Goal: Task Accomplishment & Management: Manage account settings

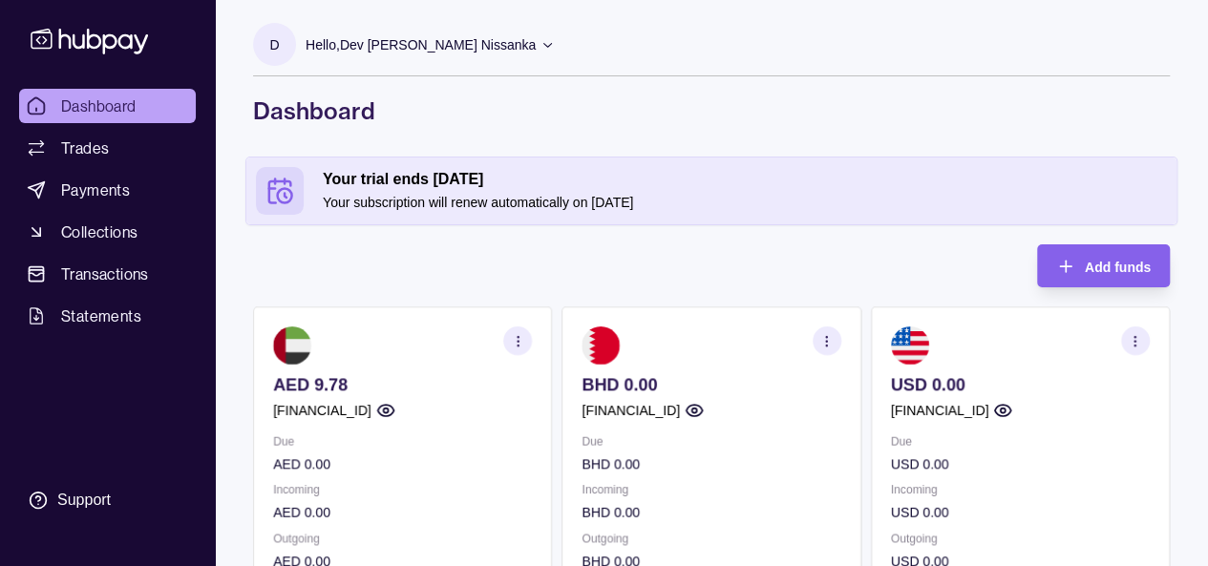
click at [586, 196] on p "Your subscription will renew automatically on 17 Aug 2025" at bounding box center [745, 202] width 844 height 21
click at [456, 48] on p "Hello, Dev Rathnamal Dias Subasinhe Nissanka" at bounding box center [421, 44] width 230 height 21
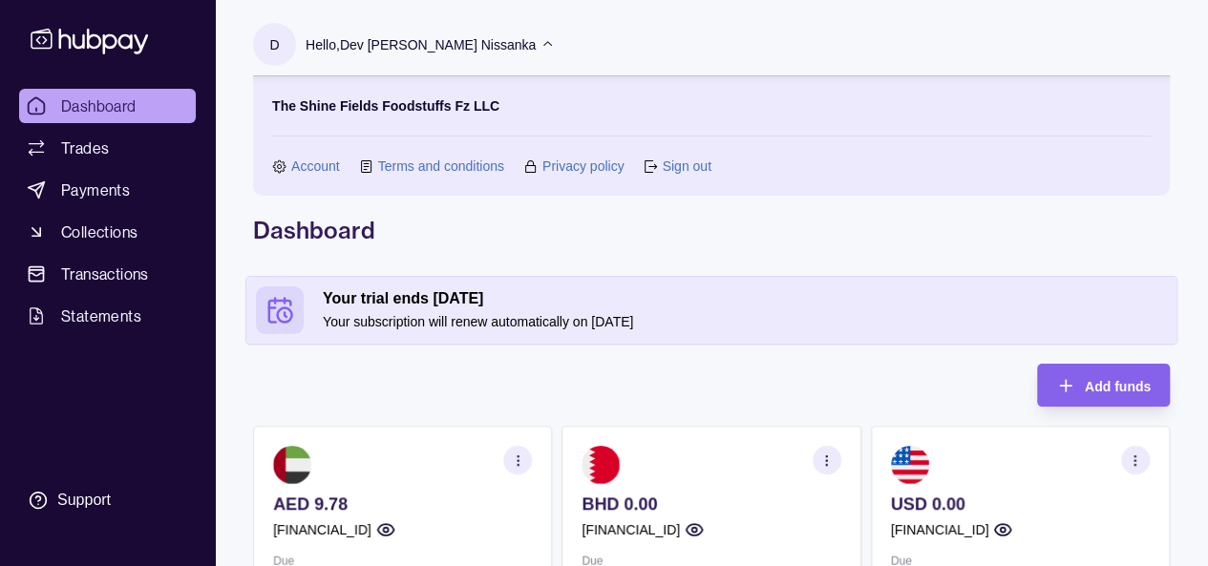
click at [315, 160] on link "Account" at bounding box center [315, 166] width 49 height 21
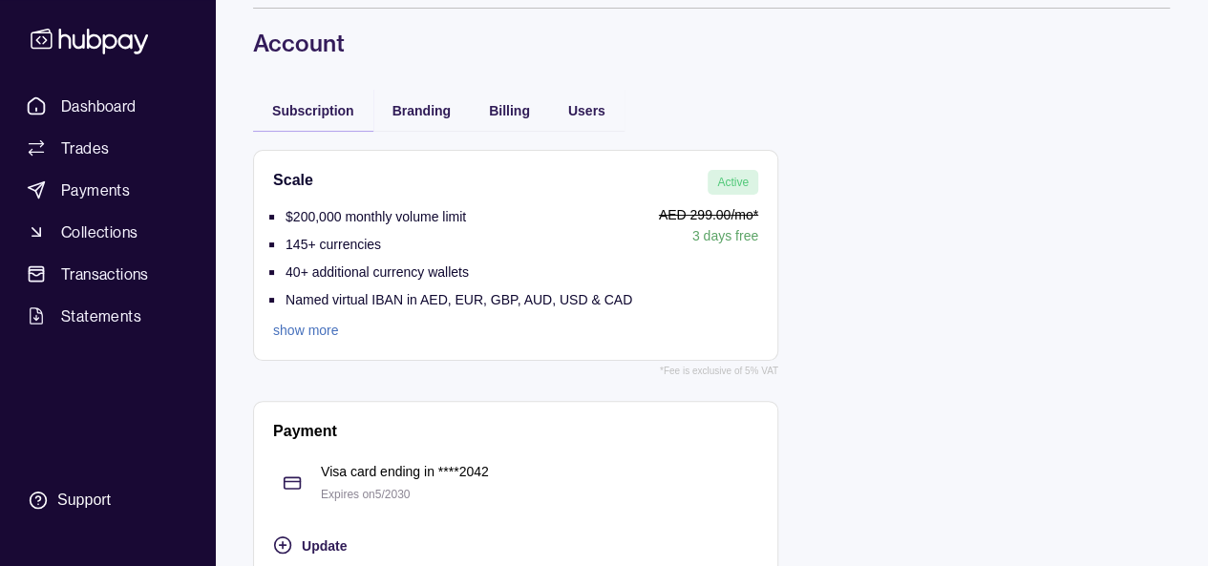
scroll to position [95, 0]
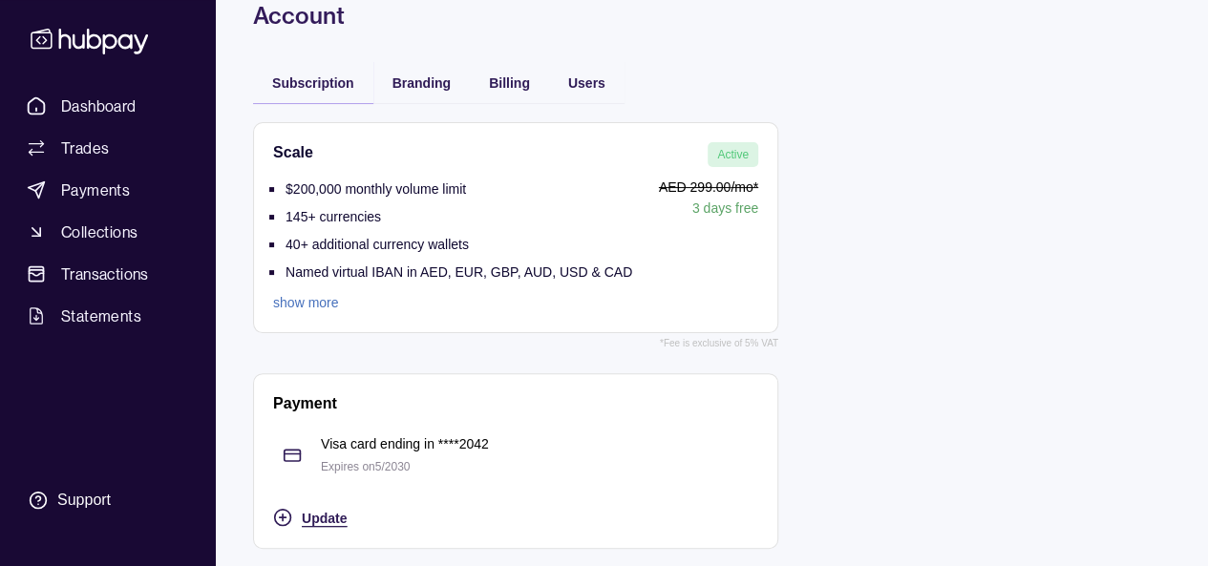
click at [317, 511] on span "Update" at bounding box center [324, 518] width 45 height 15
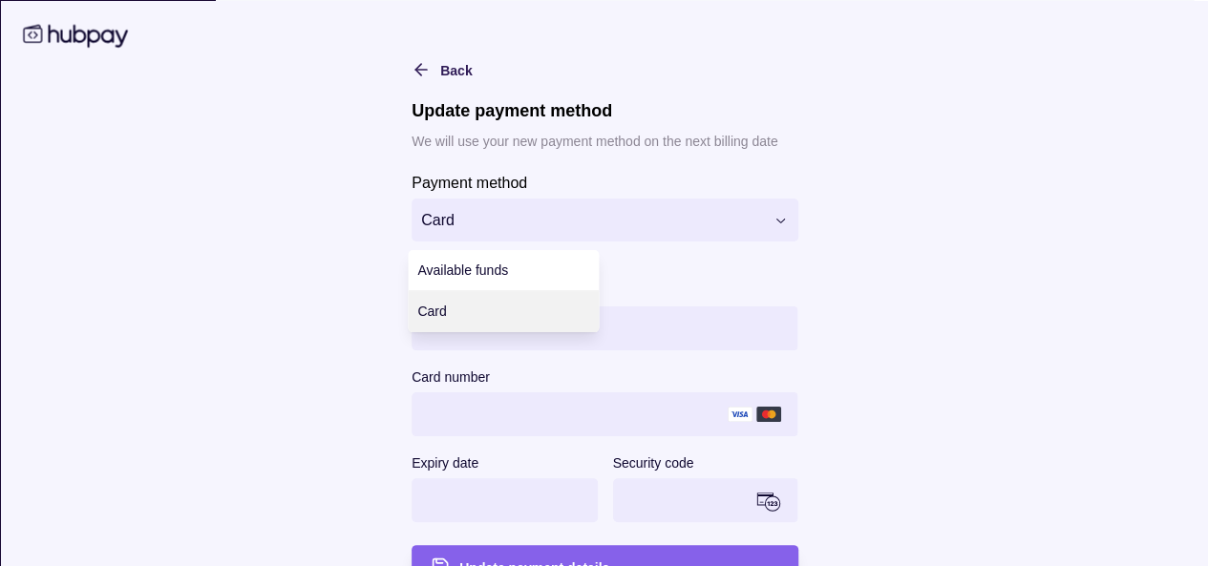
click at [554, 231] on html "**********" at bounding box center [604, 237] width 1208 height 664
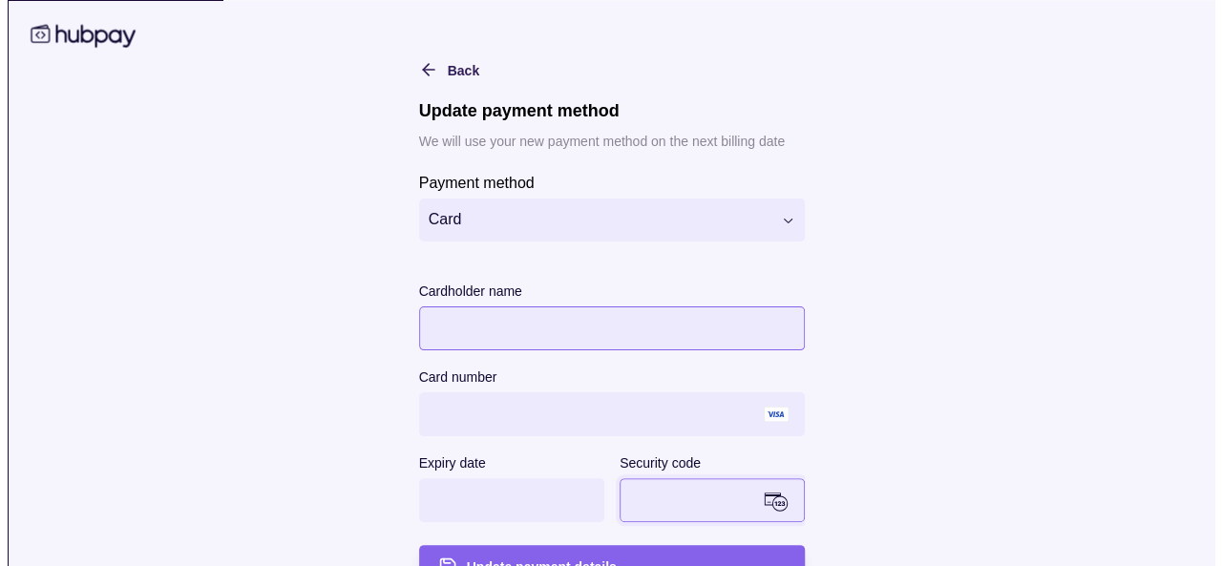
scroll to position [40, 0]
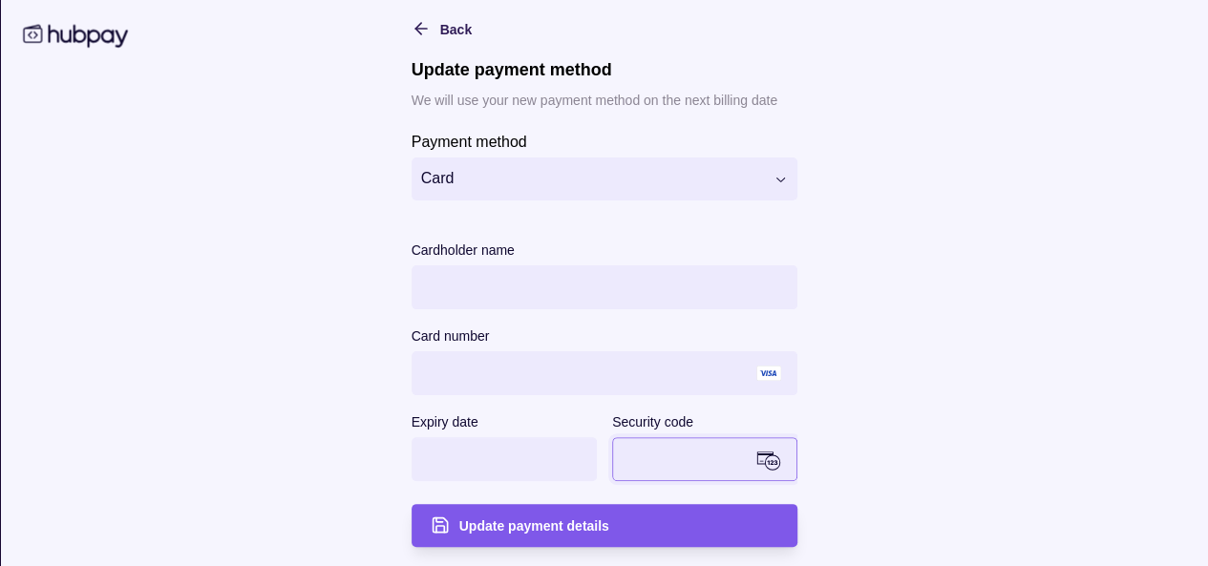
click at [568, 528] on span "Update payment details" at bounding box center [533, 526] width 150 height 15
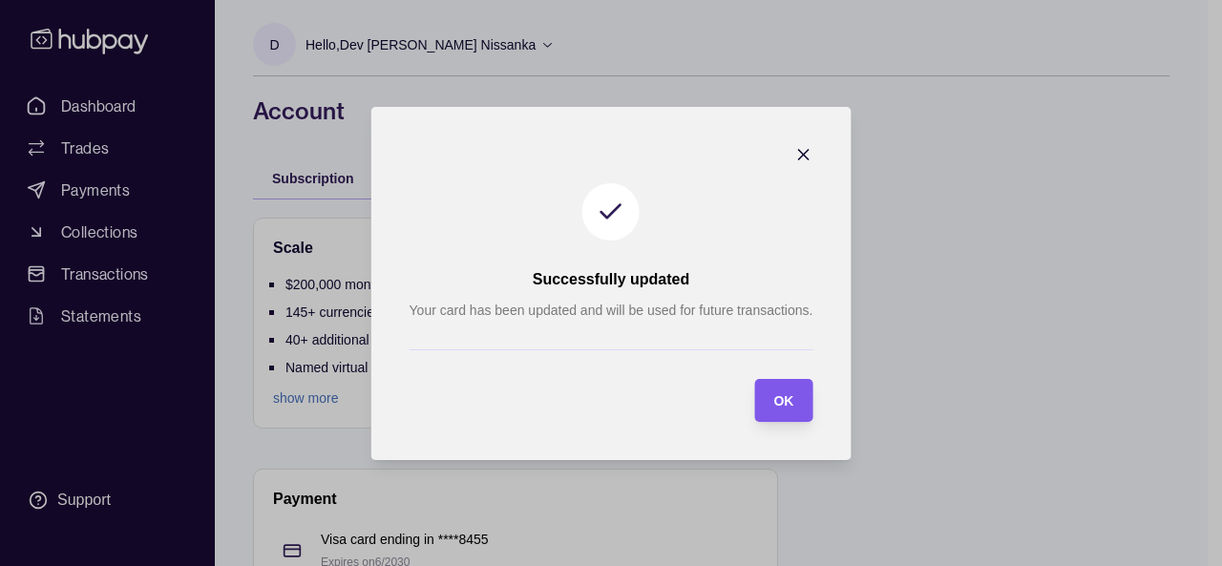
click at [791, 396] on span "OK" at bounding box center [783, 400] width 20 height 15
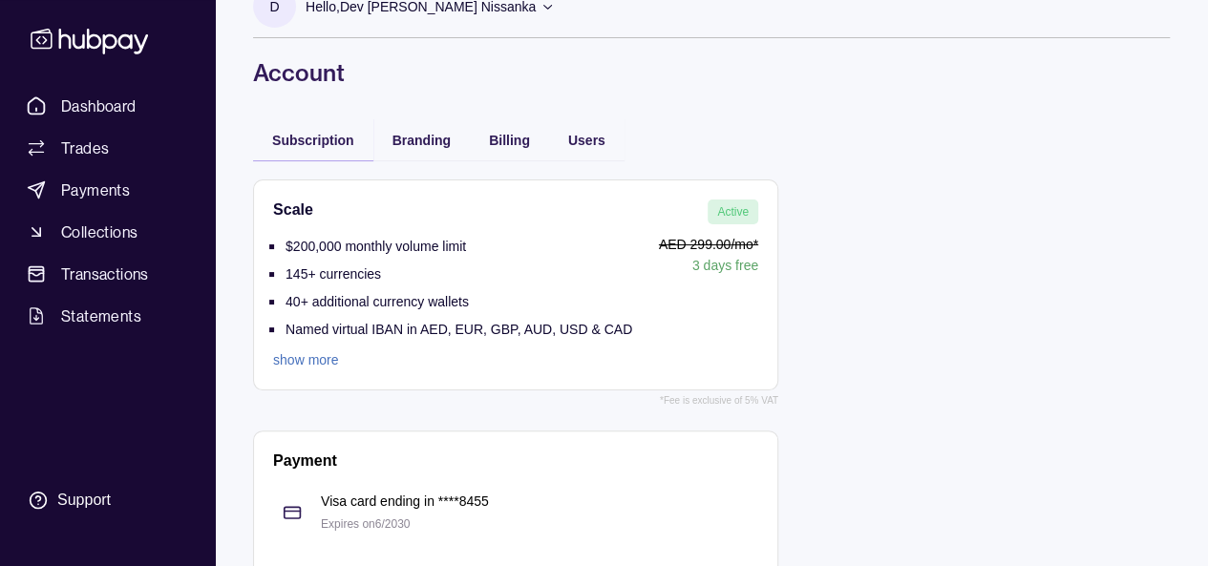
scroll to position [95, 0]
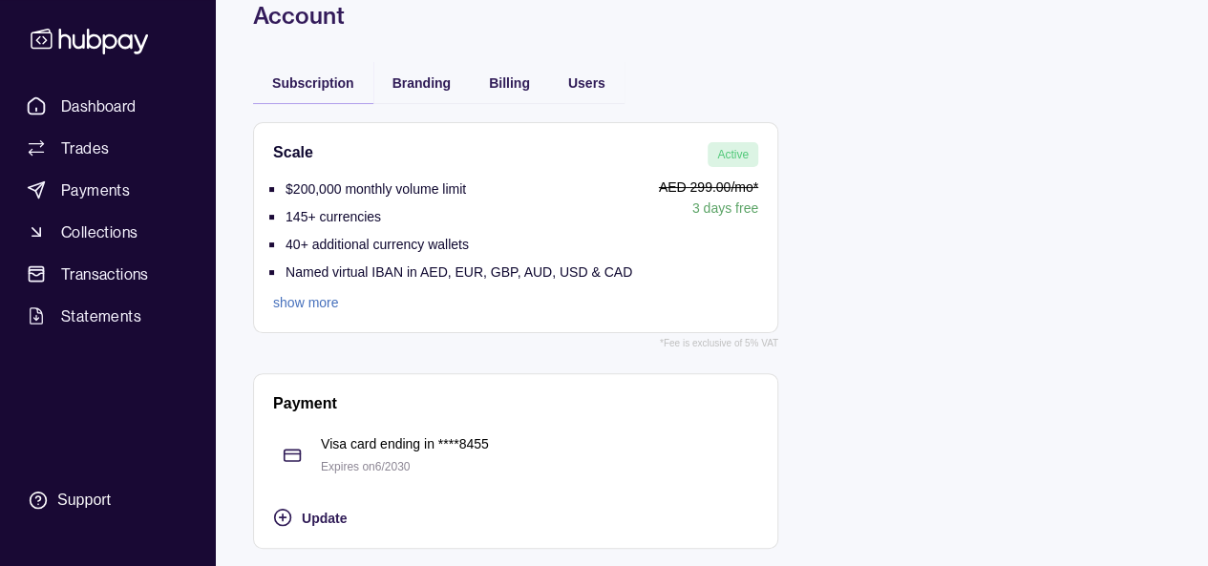
click at [591, 95] on div "Users" at bounding box center [586, 82] width 75 height 42
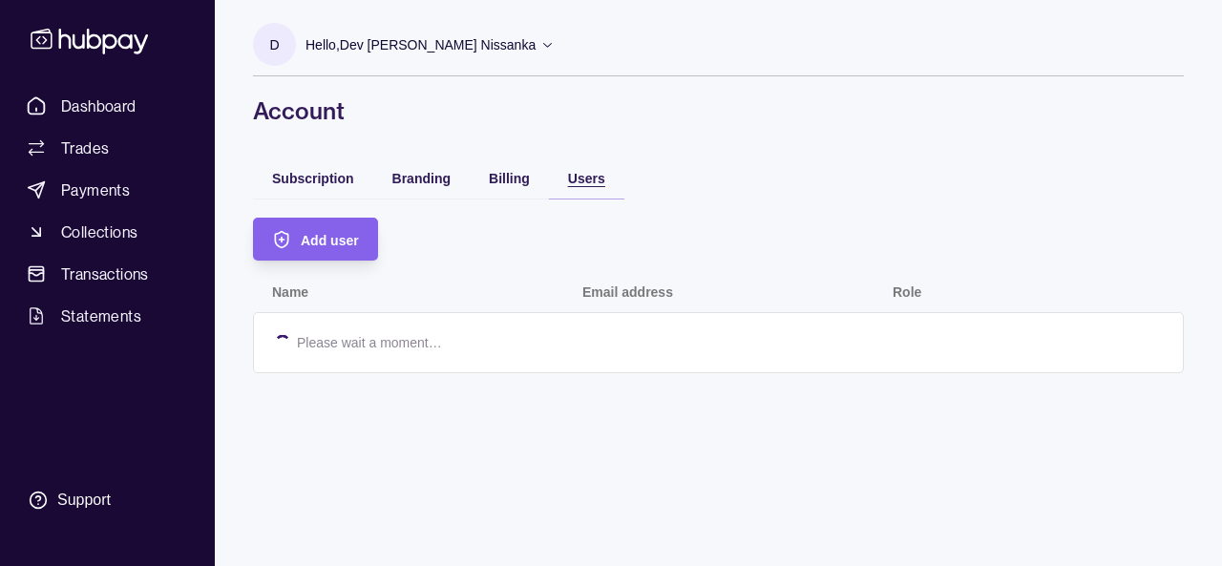
click at [591, 89] on div "D Hello, Dev Rathnamal Dias Subasinhe Nissanka The Shine Fields Foodstuffs Fz L…" at bounding box center [718, 196] width 1007 height 392
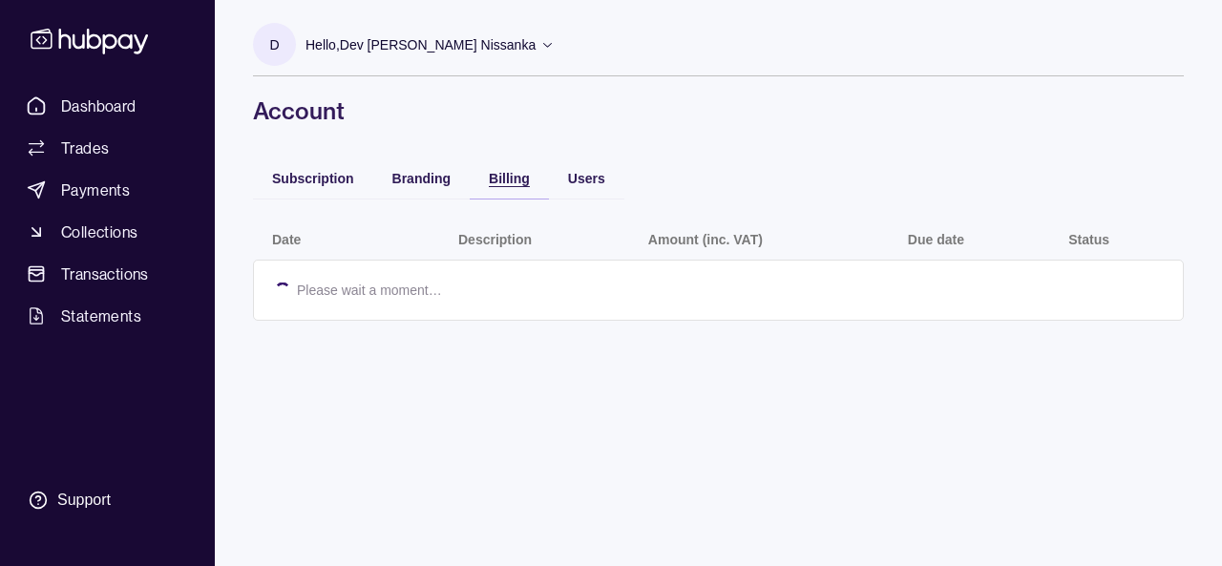
click at [508, 180] on span "Billing" at bounding box center [509, 178] width 41 height 15
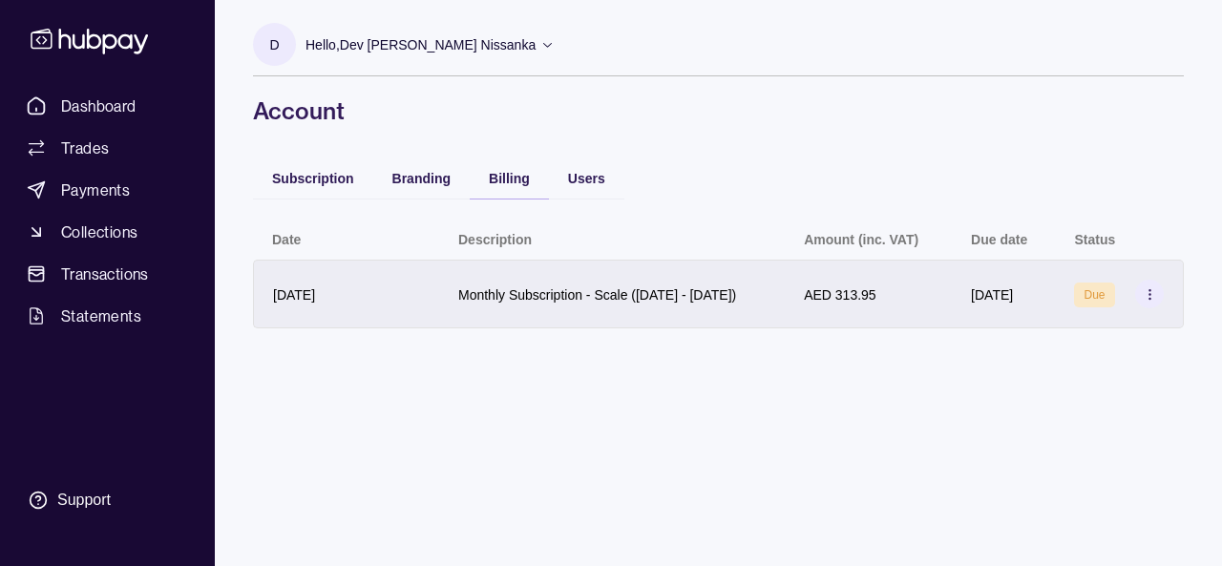
click at [1149, 302] on icon at bounding box center [1150, 294] width 14 height 14
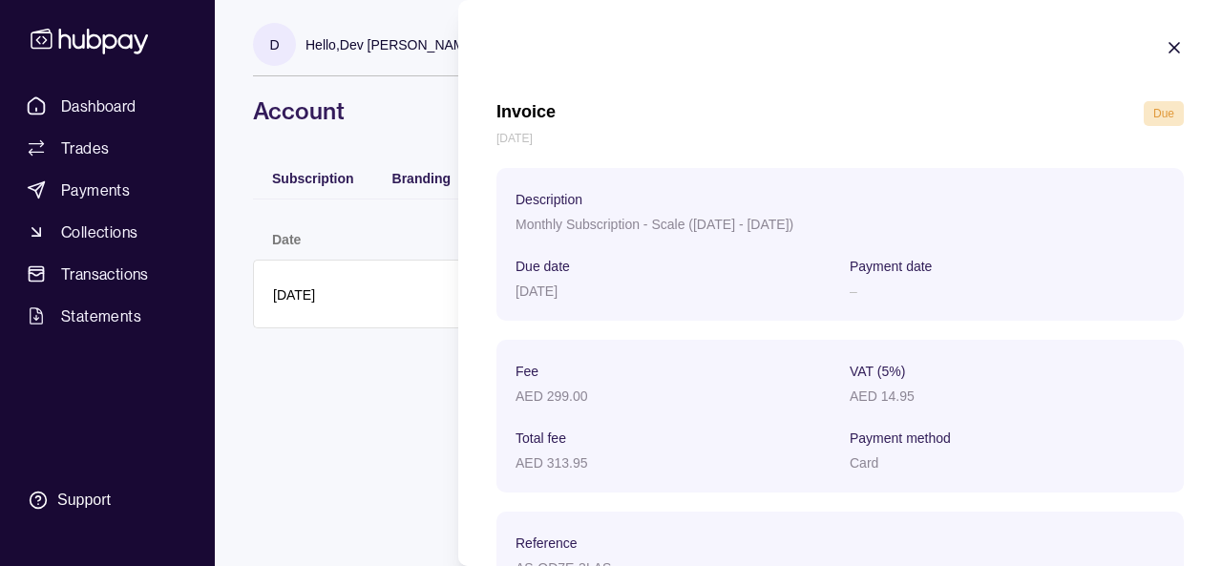
click at [1165, 51] on icon "button" at bounding box center [1174, 47] width 19 height 19
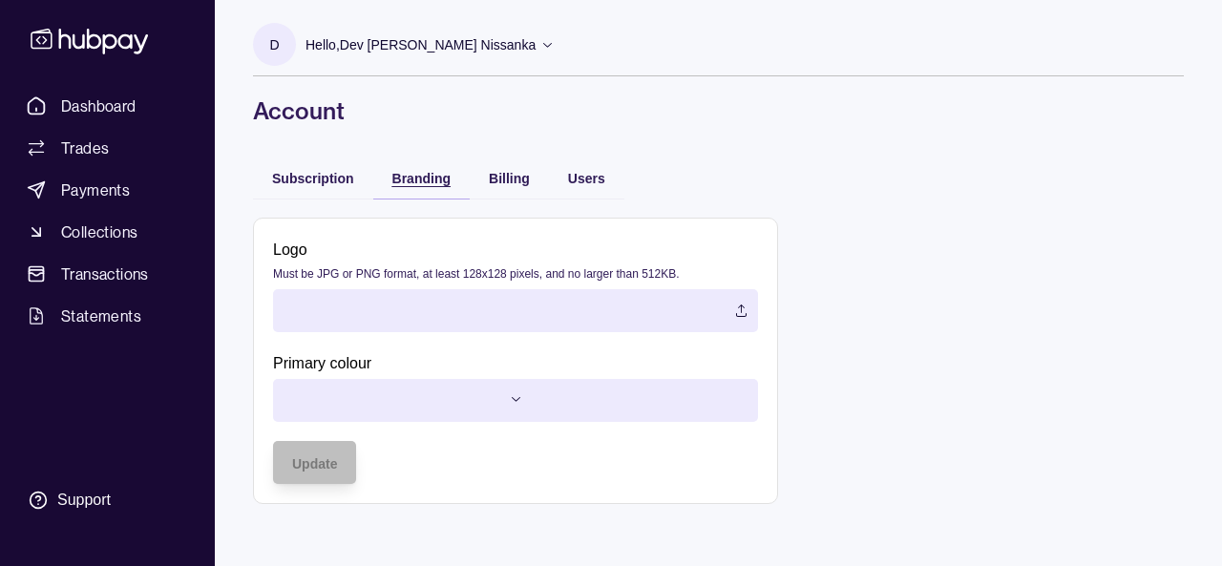
click at [429, 180] on span "Branding" at bounding box center [421, 178] width 58 height 15
click at [745, 307] on label at bounding box center [515, 310] width 485 height 43
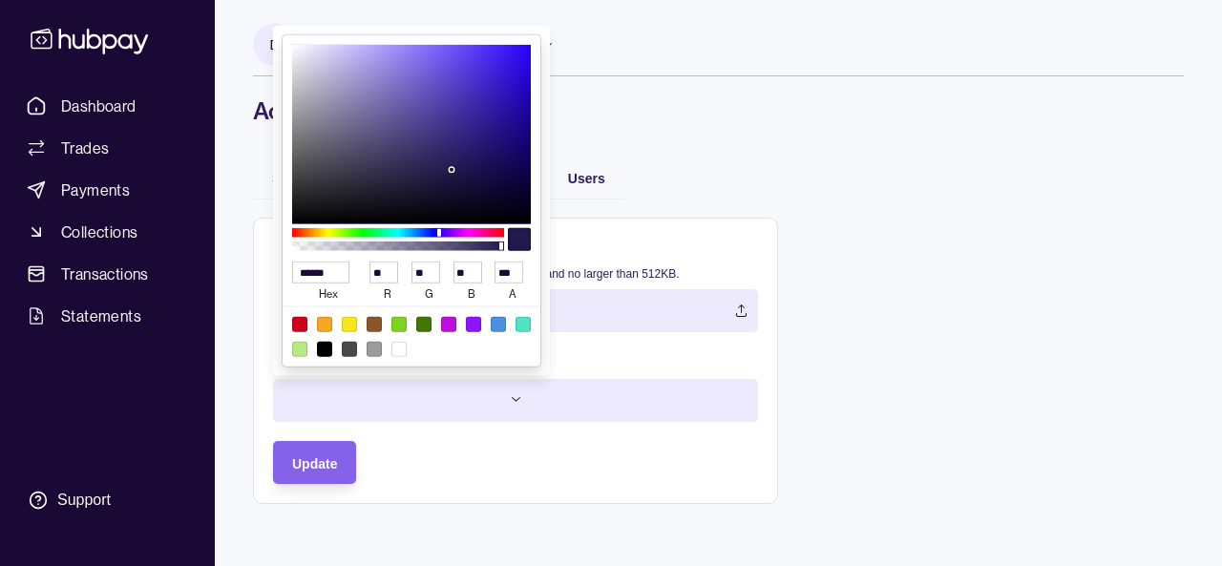
click at [439, 406] on html "Dashboard Trades Payments Collections Transactions Statements Support D Hello, …" at bounding box center [611, 283] width 1222 height 566
click at [394, 317] on div at bounding box center [399, 323] width 15 height 15
type input "******"
type input "***"
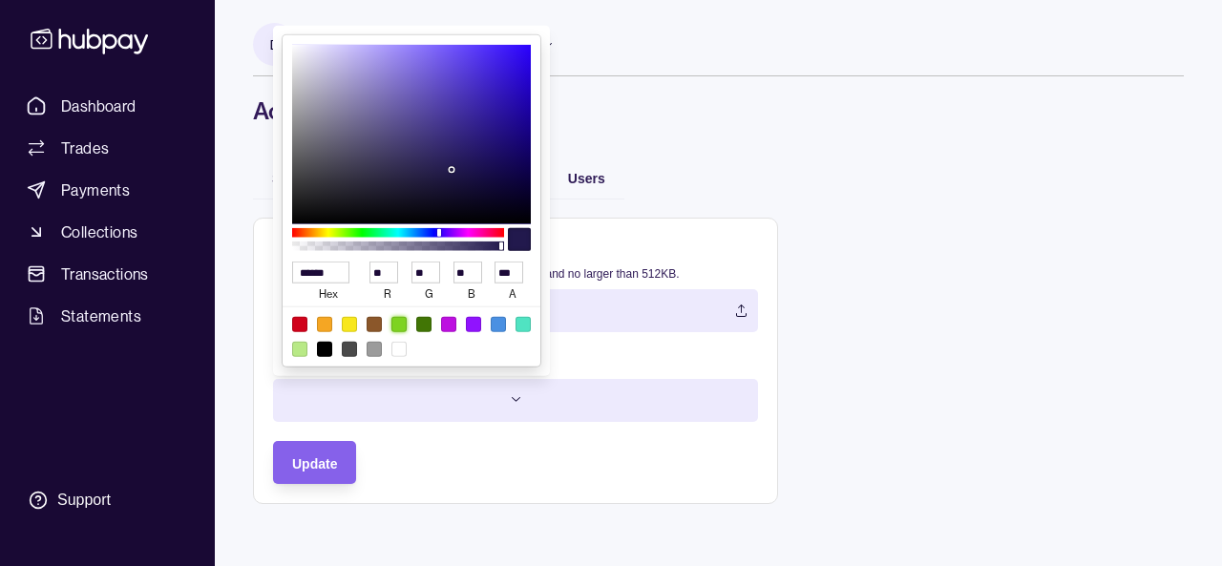
type input "**"
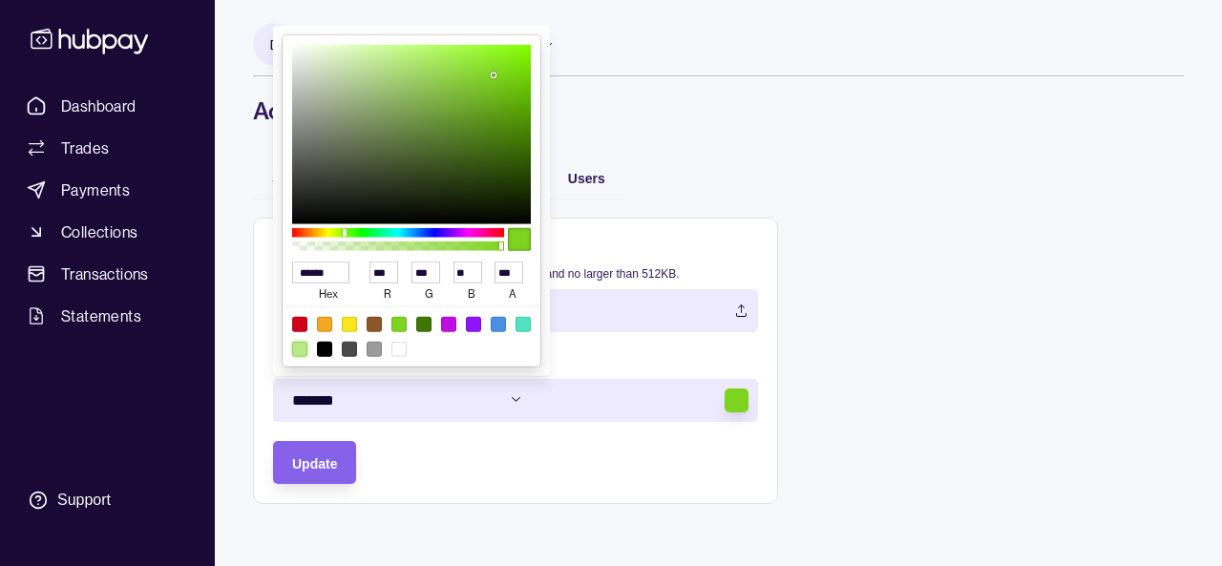
click at [301, 349] on div at bounding box center [299, 348] width 15 height 15
type input "******"
type input "***"
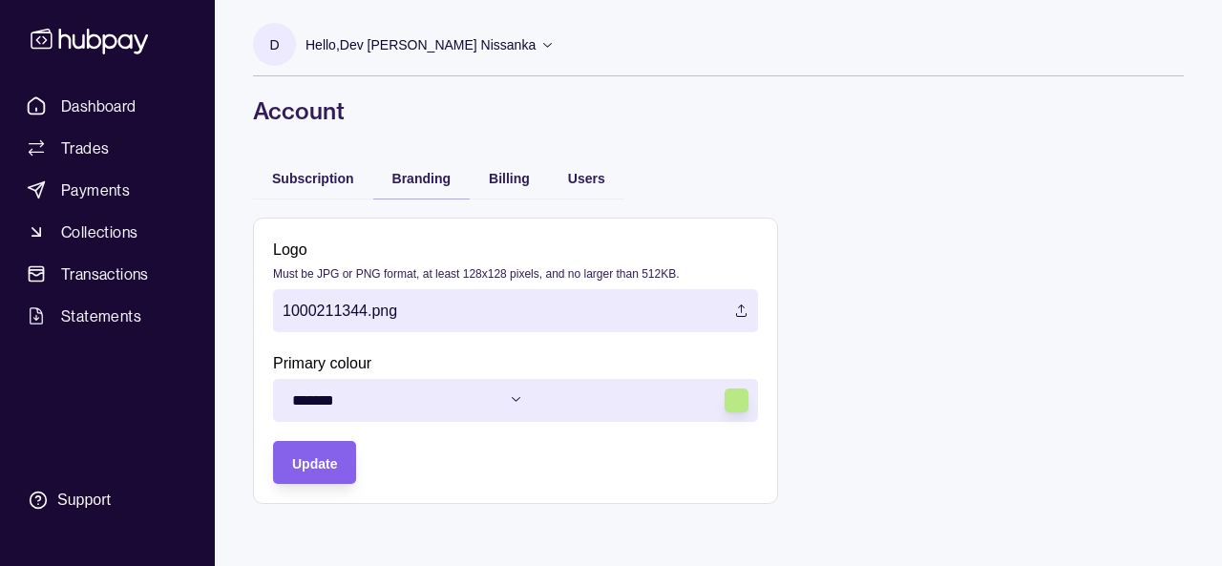
click at [323, 455] on html "Dashboard Trades Payments Collections Transactions Statements Support D Hello, …" at bounding box center [611, 283] width 1222 height 566
click at [323, 465] on span "Update" at bounding box center [314, 463] width 45 height 15
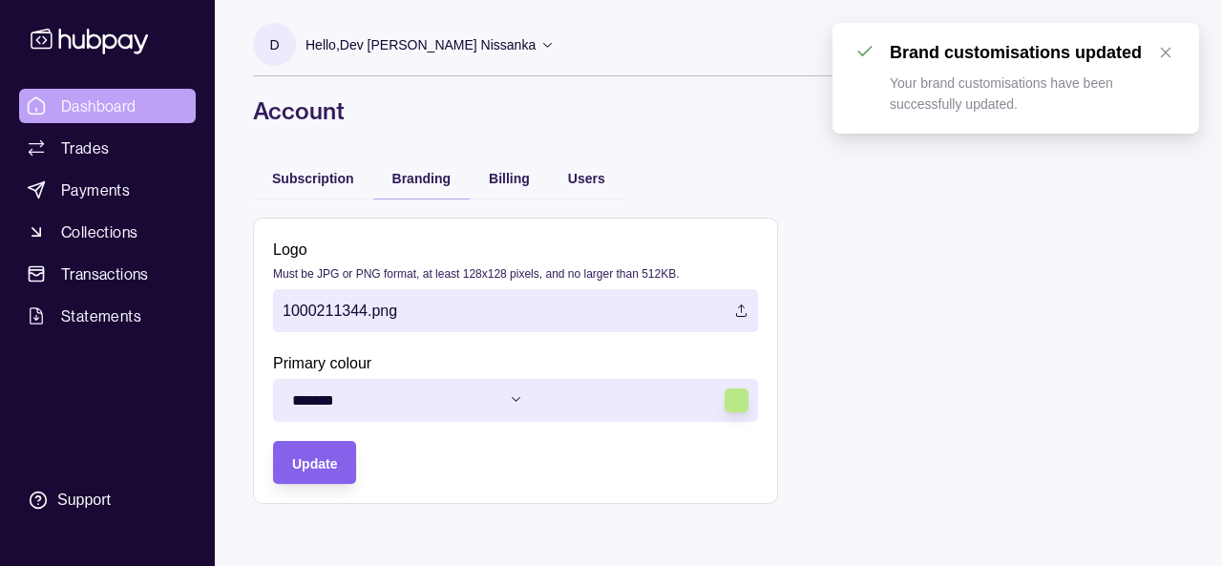
click at [104, 112] on span "Dashboard" at bounding box center [98, 106] width 75 height 23
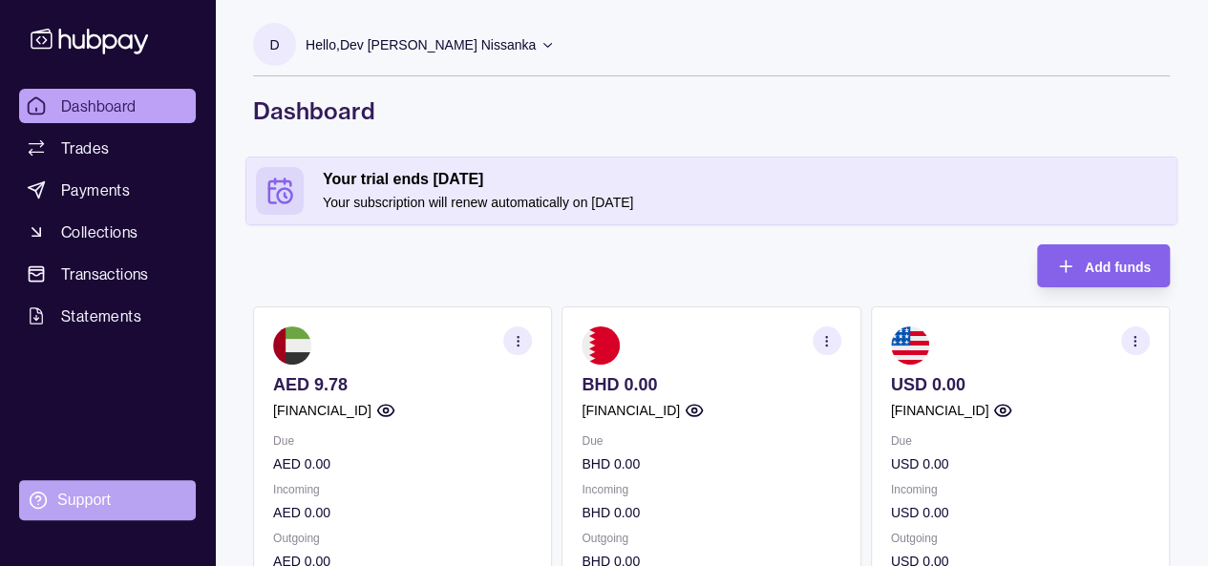
click at [88, 500] on div "Support" at bounding box center [83, 500] width 53 height 21
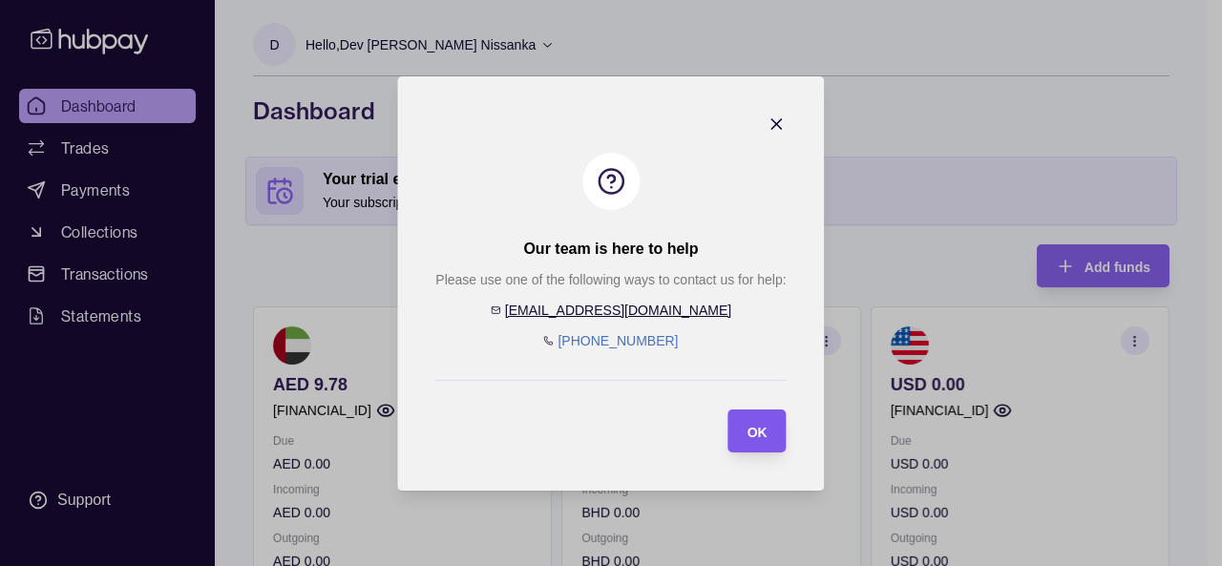
click at [760, 437] on span "OK" at bounding box center [758, 431] width 20 height 15
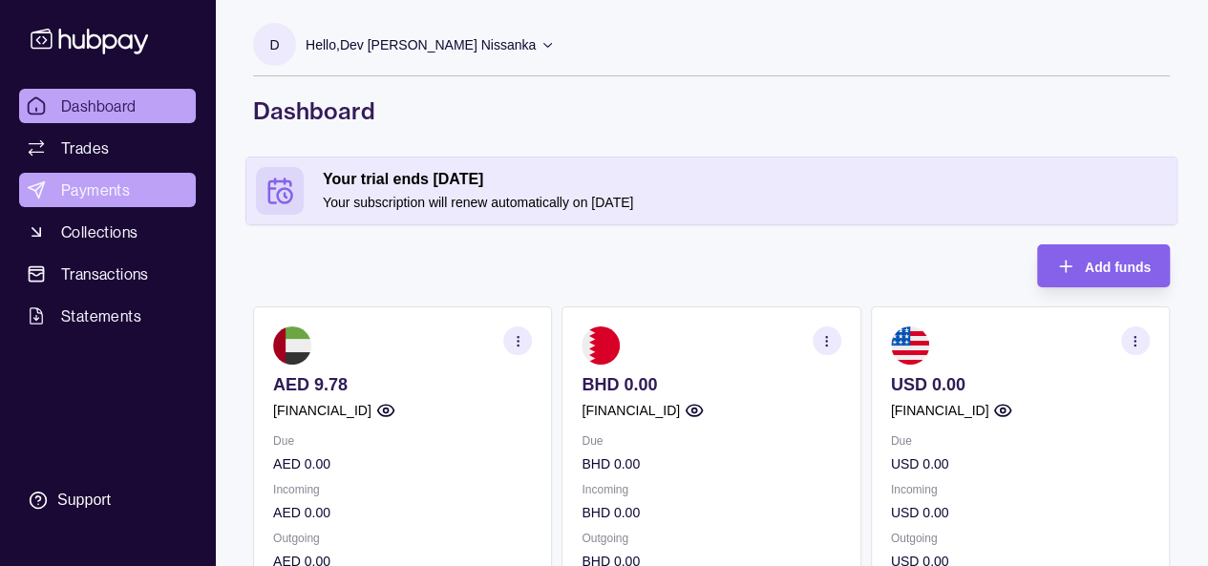
click at [117, 180] on span "Payments" at bounding box center [95, 190] width 69 height 23
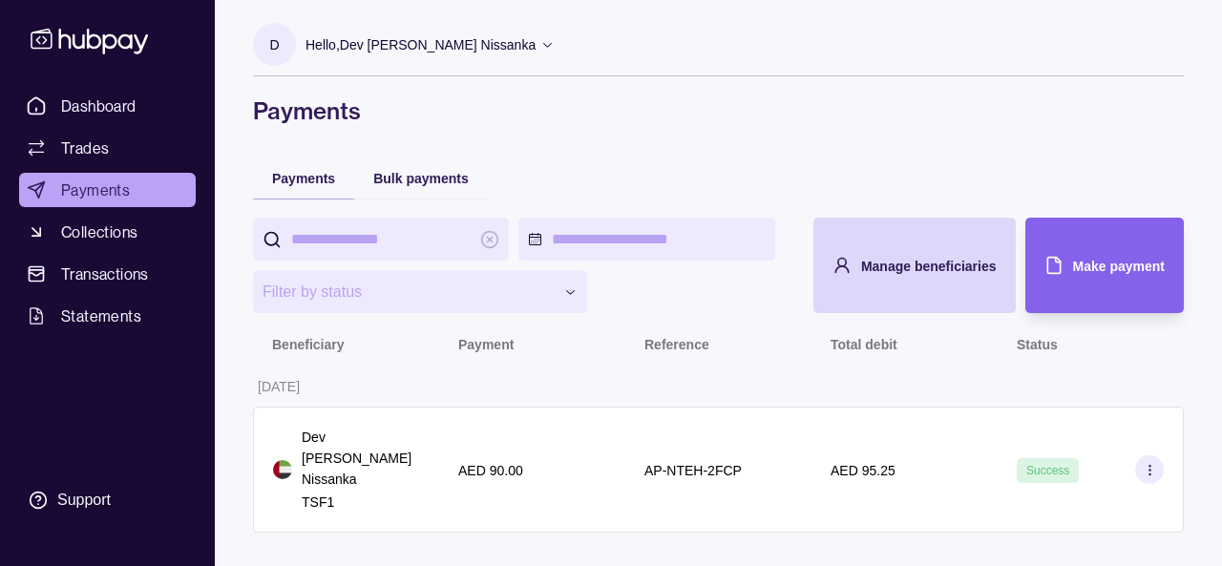
click at [429, 41] on p "Hello, Dev Rathnamal Dias Subasinhe Nissanka" at bounding box center [421, 44] width 230 height 21
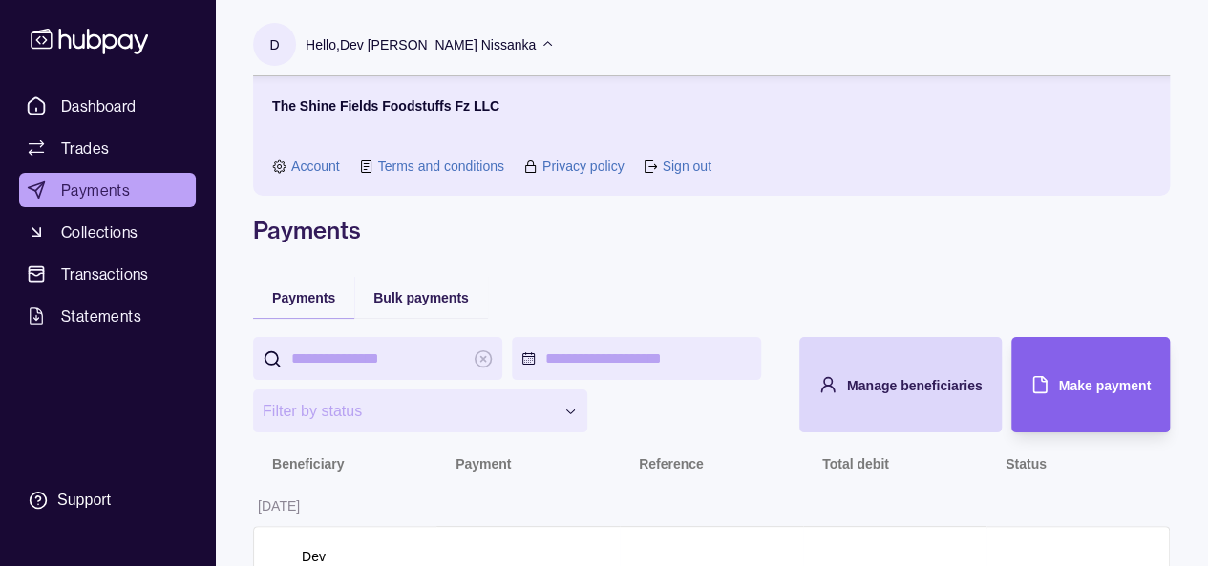
click at [321, 163] on link "Account" at bounding box center [315, 166] width 49 height 21
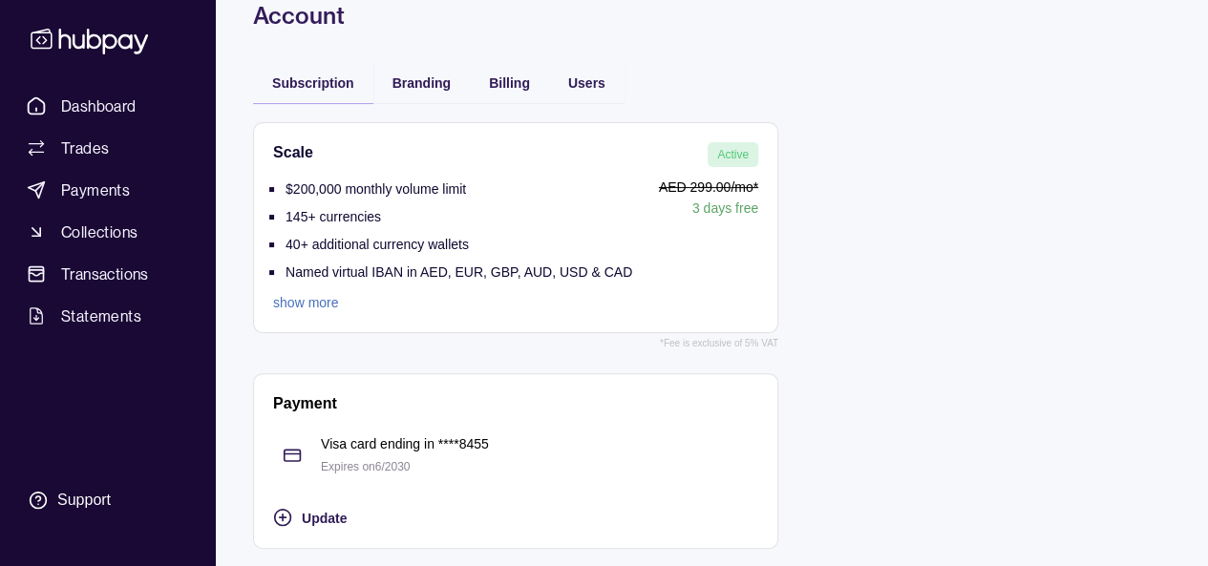
scroll to position [95, 0]
click at [331, 304] on link "show more" at bounding box center [452, 302] width 359 height 21
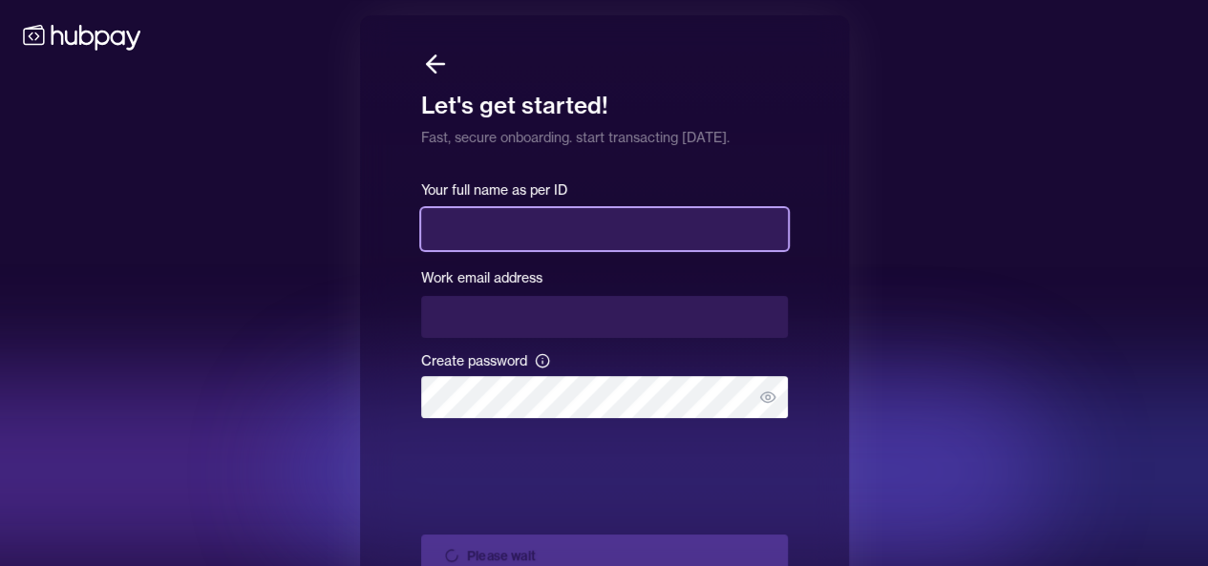
click at [526, 222] on input "text" at bounding box center [604, 229] width 367 height 42
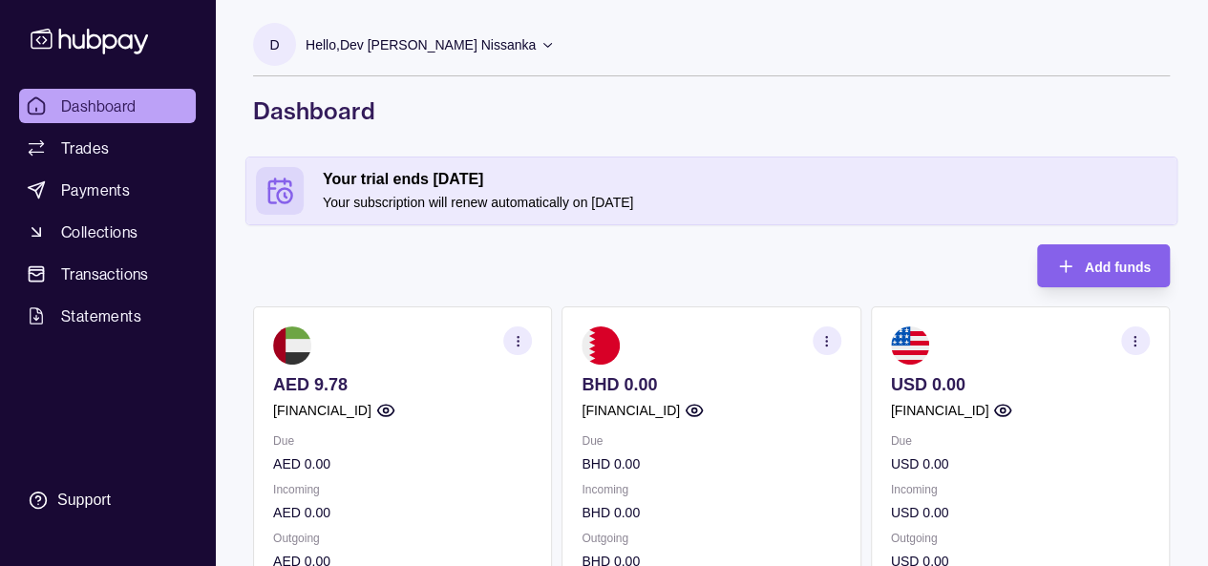
click at [392, 53] on p "Hello, Dev Rathnamal Dias Subasinhe Nissanka" at bounding box center [421, 44] width 230 height 21
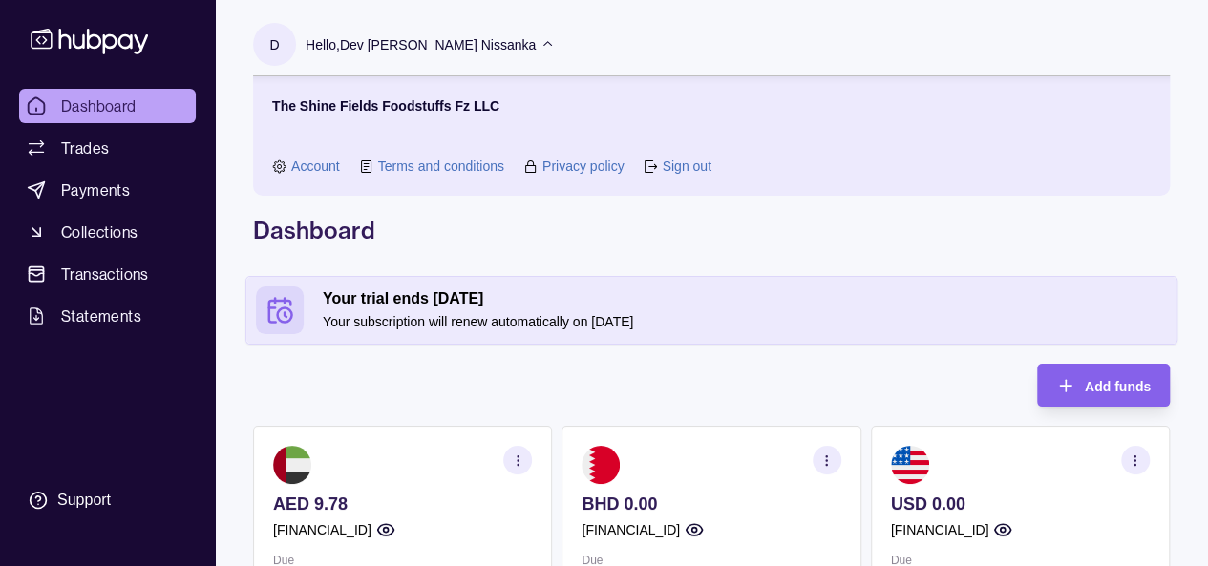
click at [300, 161] on link "Account" at bounding box center [315, 166] width 49 height 21
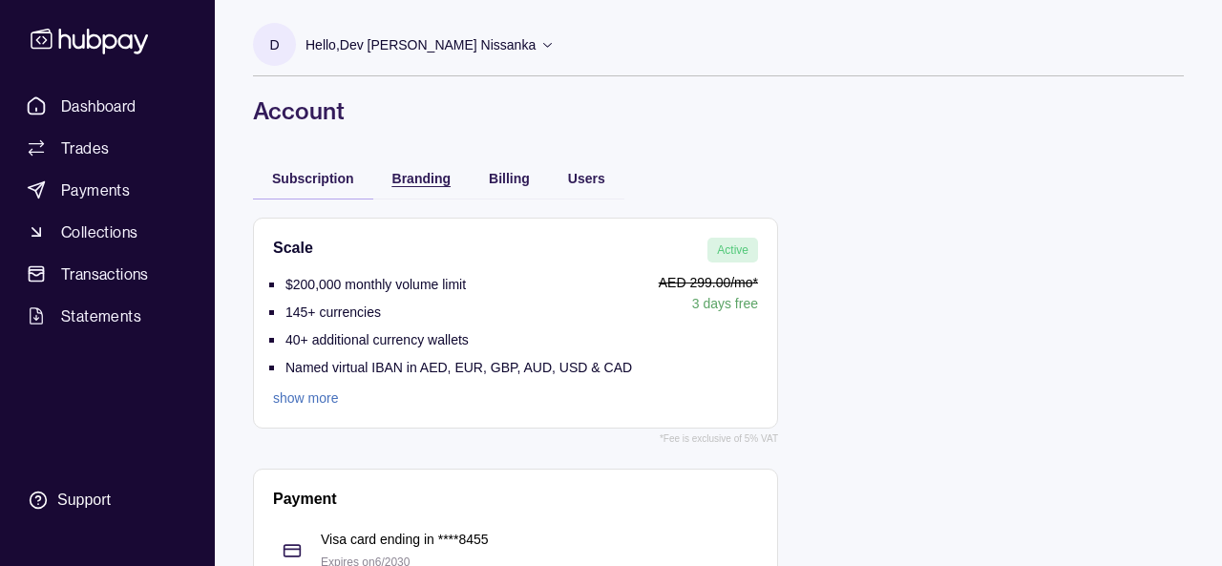
click at [422, 176] on span "Branding" at bounding box center [421, 178] width 58 height 15
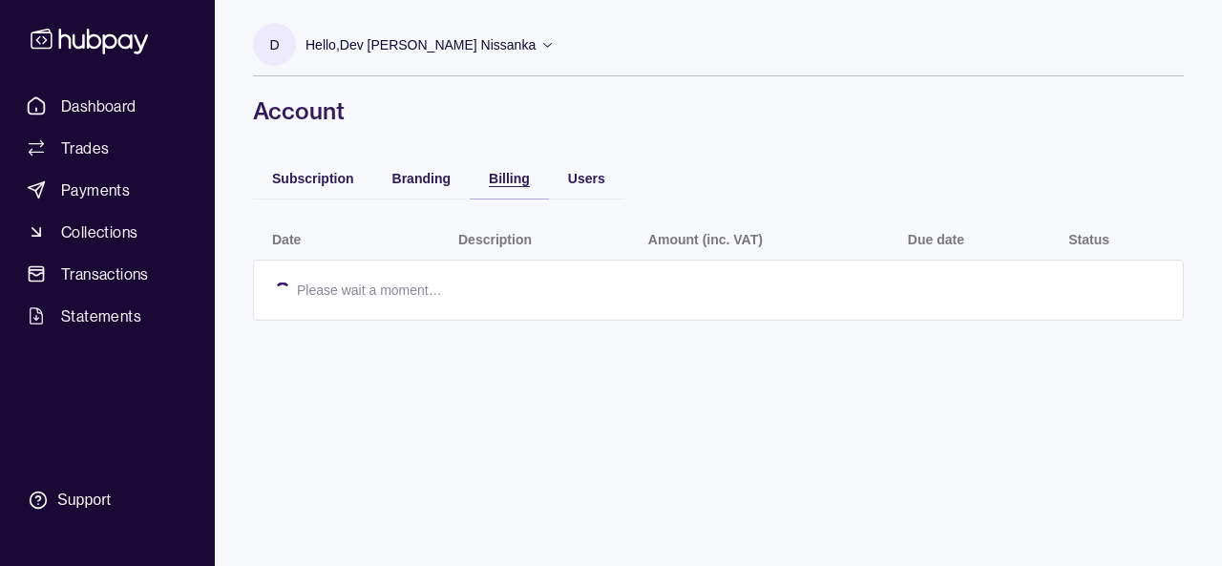
click at [507, 173] on span "Billing" at bounding box center [509, 178] width 41 height 15
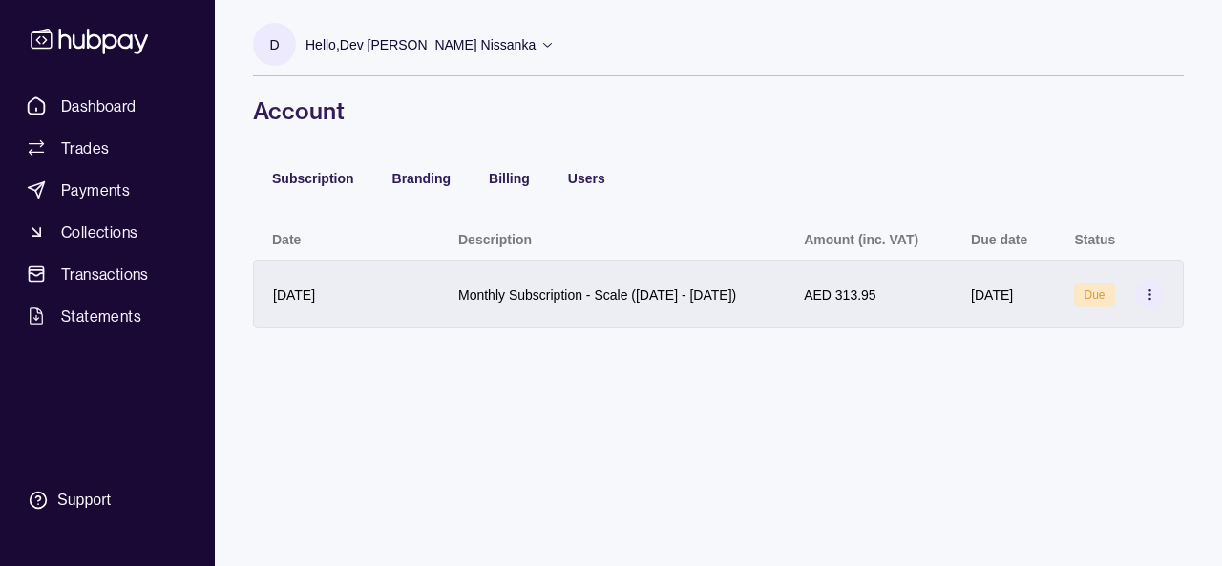
click at [1155, 302] on icon at bounding box center [1150, 294] width 14 height 14
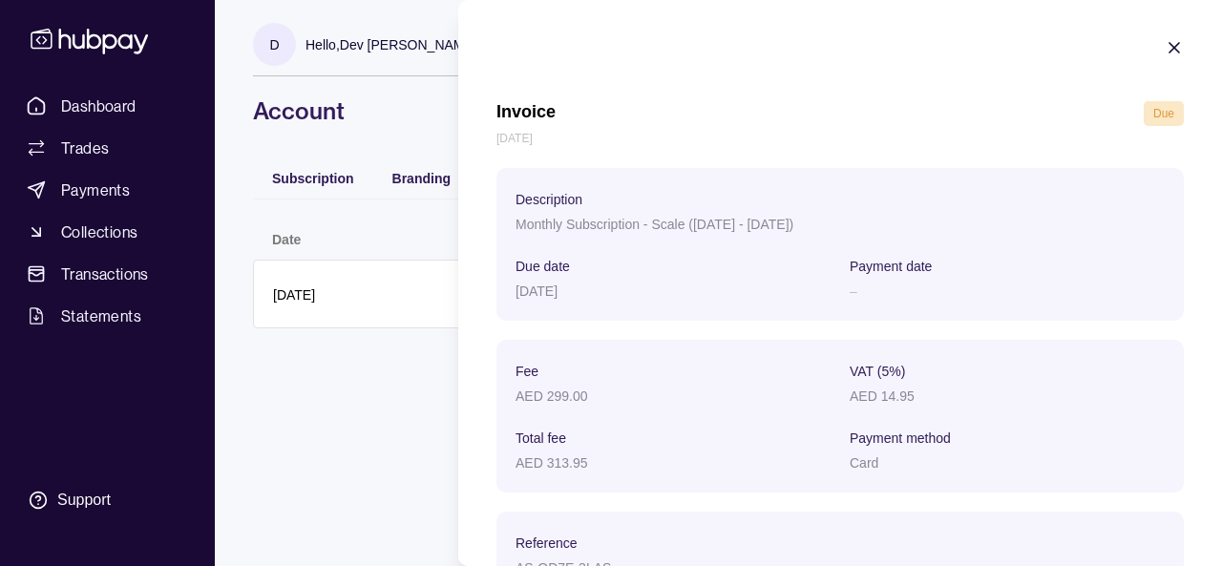
click at [1165, 55] on icon "button" at bounding box center [1174, 47] width 19 height 19
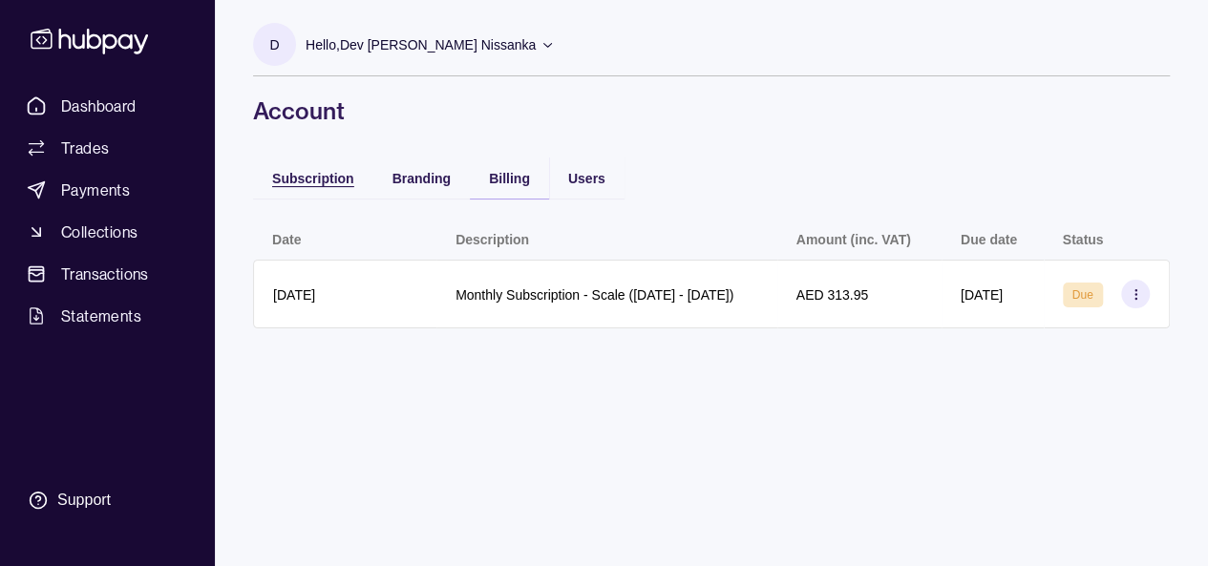
click at [321, 169] on div "Subscription" at bounding box center [313, 177] width 82 height 23
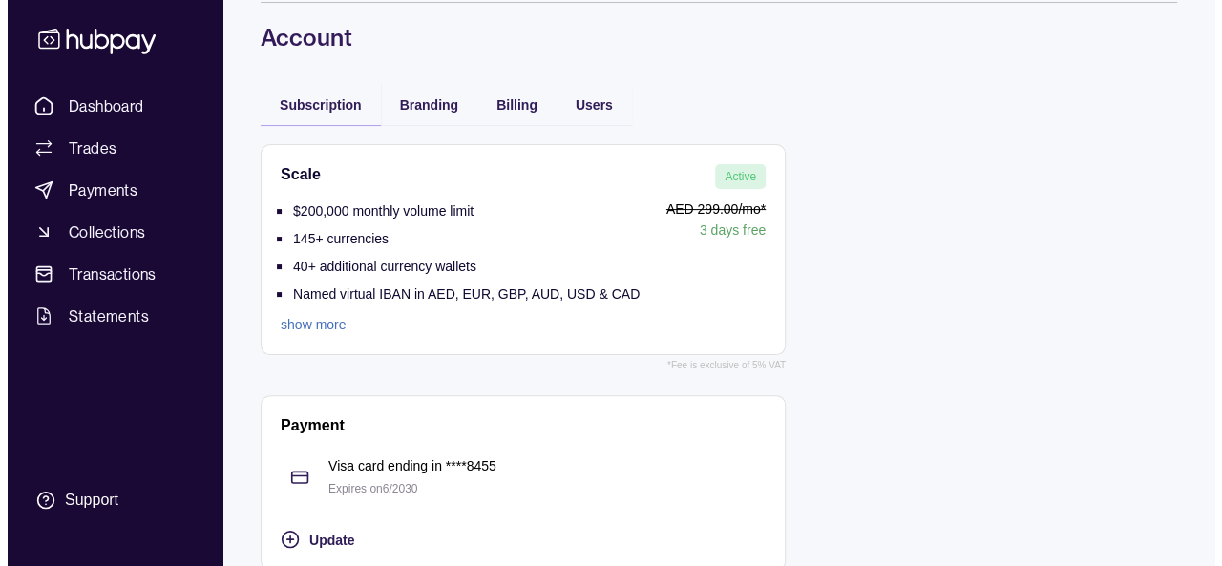
scroll to position [95, 0]
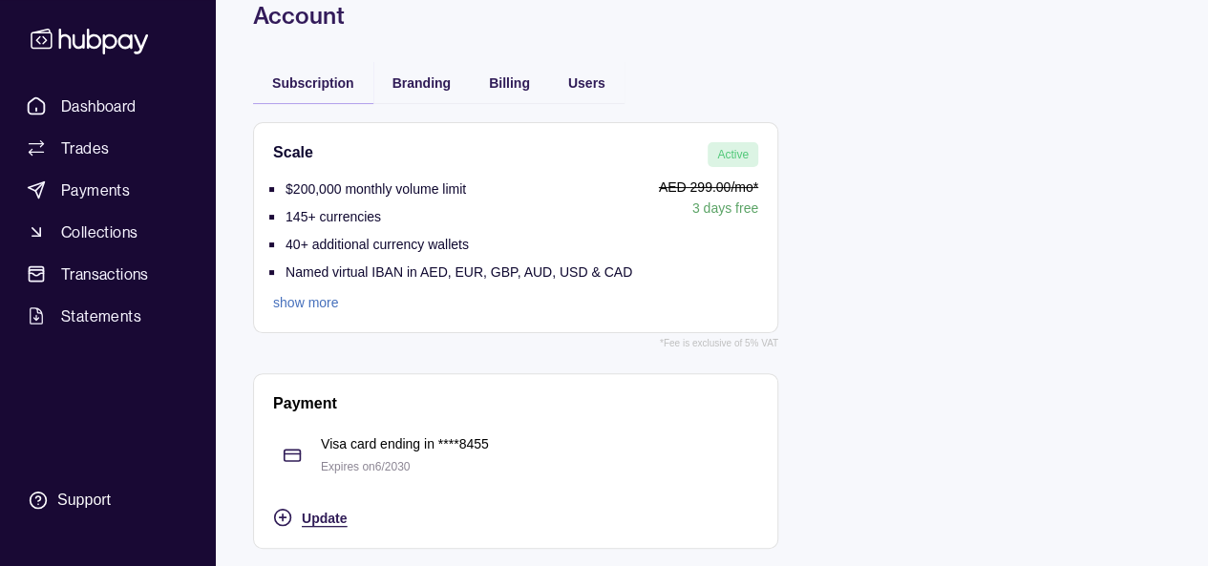
click at [311, 513] on span "Update" at bounding box center [324, 518] width 45 height 15
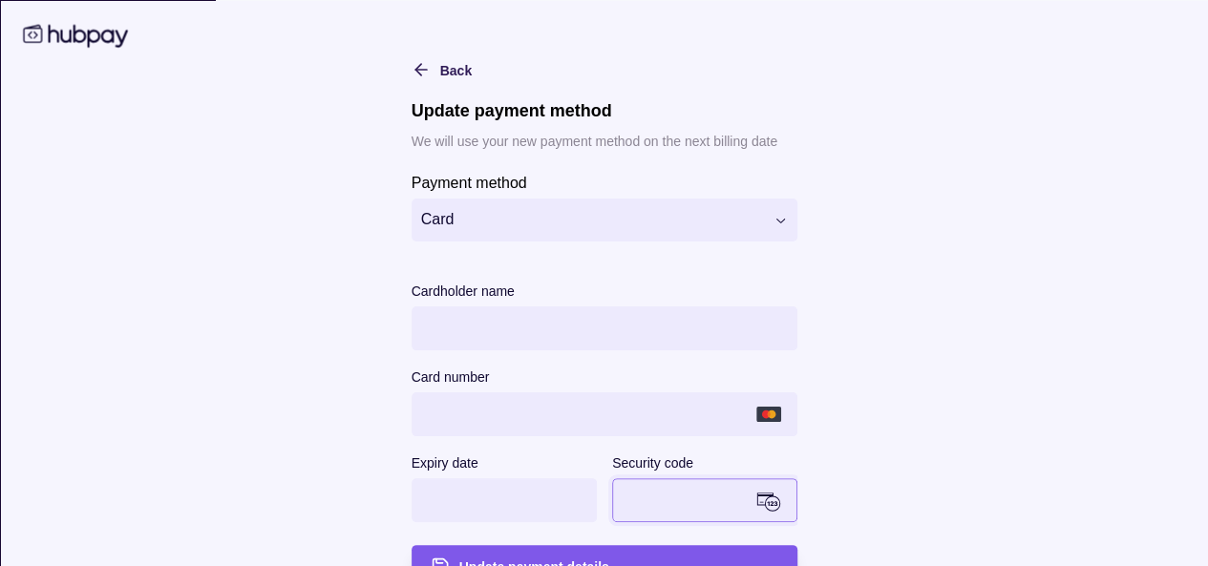
click at [568, 549] on div "Update payment details" at bounding box center [589, 565] width 377 height 43
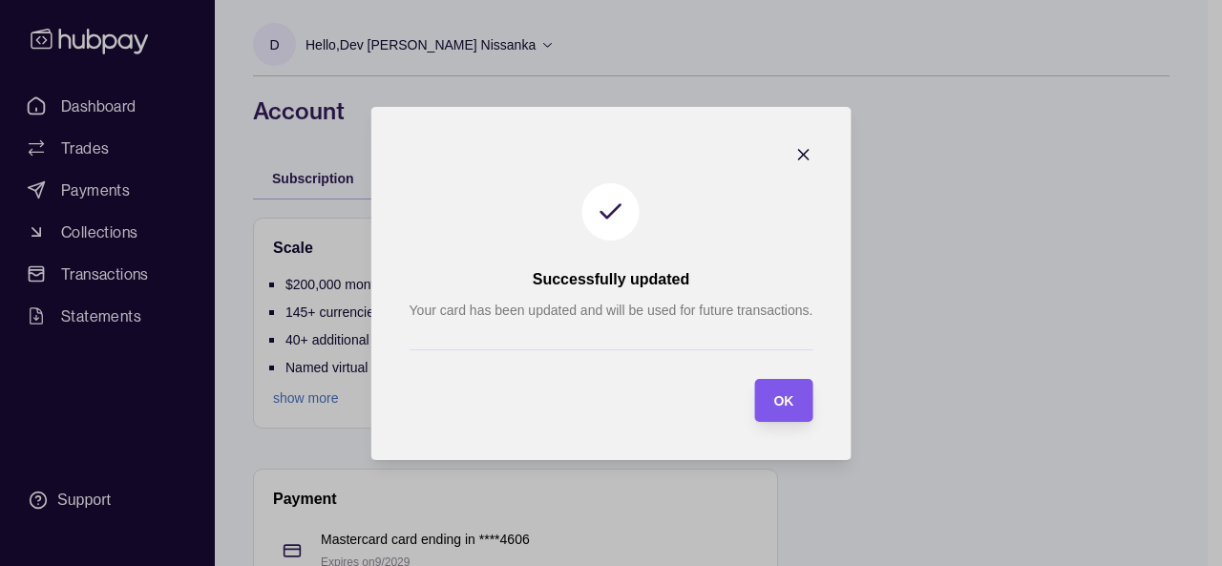
click at [785, 415] on div "OK" at bounding box center [769, 400] width 49 height 43
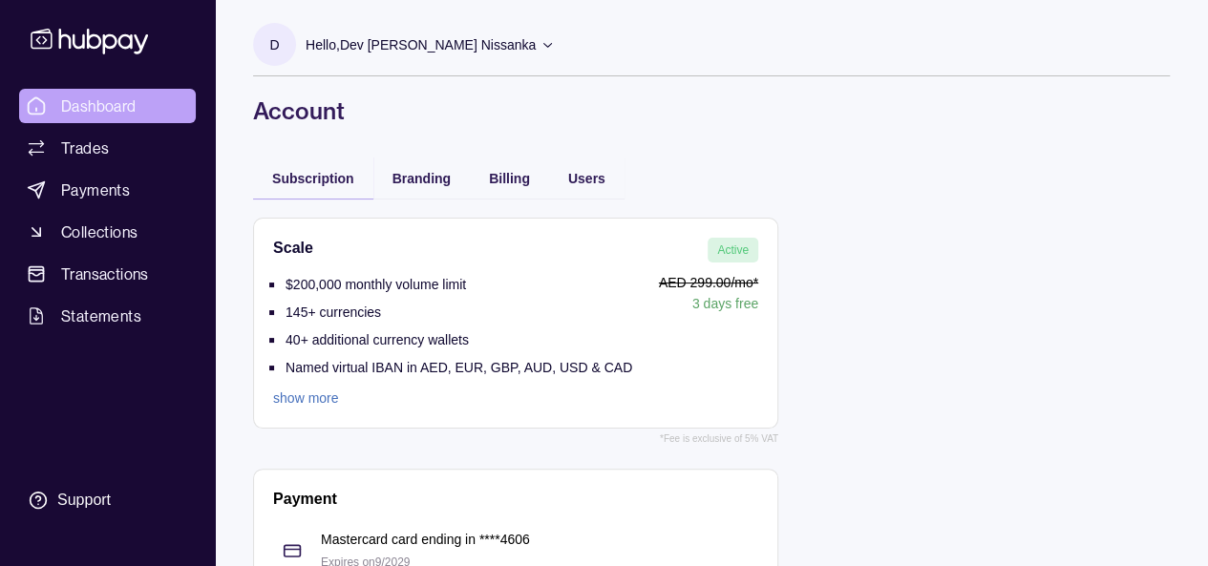
click at [108, 106] on span "Dashboard" at bounding box center [98, 106] width 75 height 23
